Goal: Task Accomplishment & Management: Manage account settings

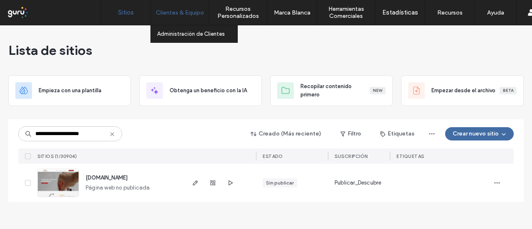
type input "**********"
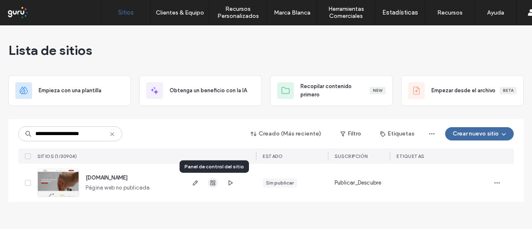
click at [216, 183] on span "button" at bounding box center [213, 183] width 10 height 10
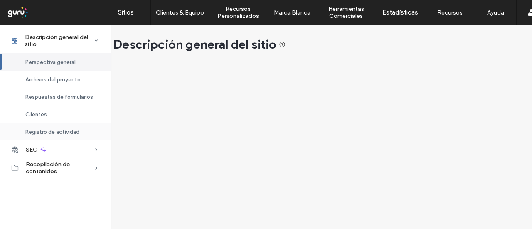
click at [72, 130] on span "Registro de actividad" at bounding box center [52, 132] width 54 height 6
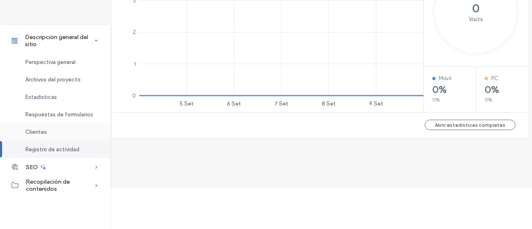
scroll to position [235, 4]
click at [78, 149] on span "Registro de actividad" at bounding box center [52, 149] width 54 height 6
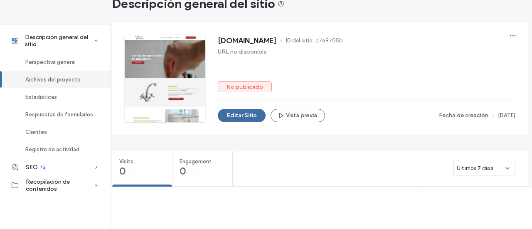
scroll to position [377, 4]
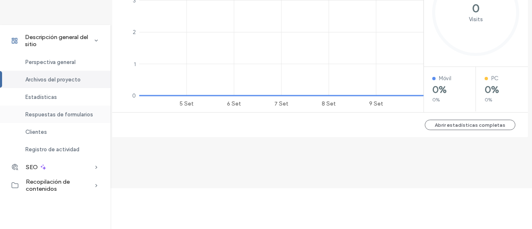
click at [49, 150] on span "Registro de actividad" at bounding box center [52, 149] width 54 height 6
click at [74, 149] on span "Registro de actividad" at bounding box center [52, 149] width 54 height 6
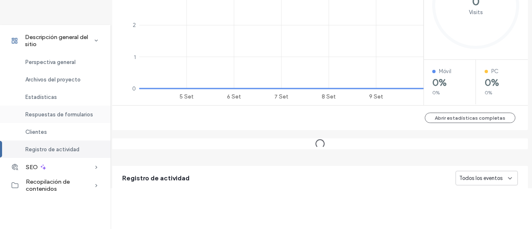
click at [64, 118] on div "Respuestas de formularios" at bounding box center [55, 114] width 111 height 17
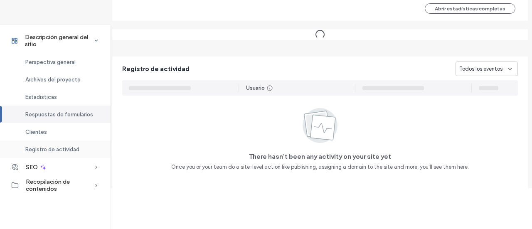
click at [59, 147] on span "Registro de actividad" at bounding box center [52, 149] width 54 height 6
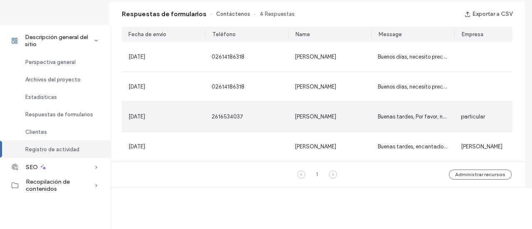
scroll to position [431, 4]
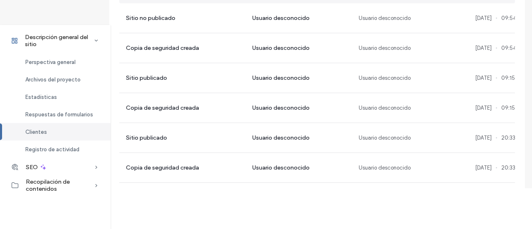
scroll to position [597, 4]
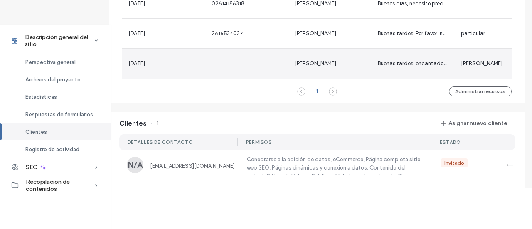
scroll to position [0, 4]
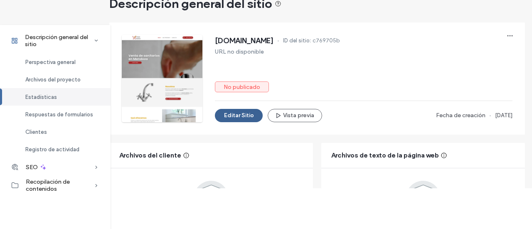
click at [237, 111] on button "Editar Sitio" at bounding box center [239, 115] width 48 height 13
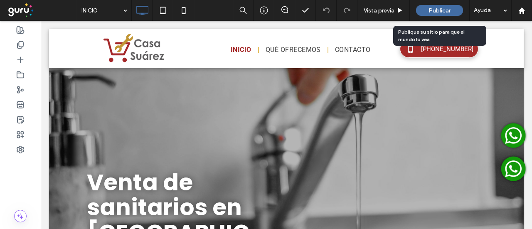
click at [446, 9] on span "Publicar" at bounding box center [439, 10] width 22 height 7
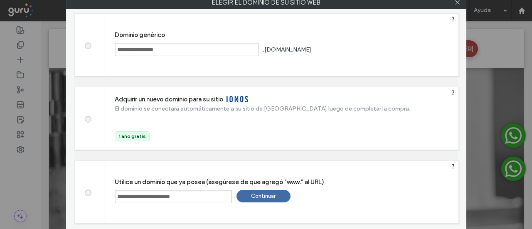
click at [283, 200] on div "Continuar" at bounding box center [263, 196] width 54 height 12
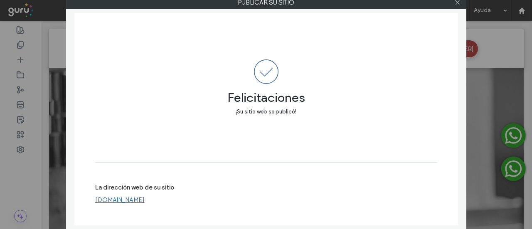
click at [145, 201] on link "[DOMAIN_NAME]" at bounding box center [119, 199] width 49 height 7
